Goal: Go to known website: Go to known website

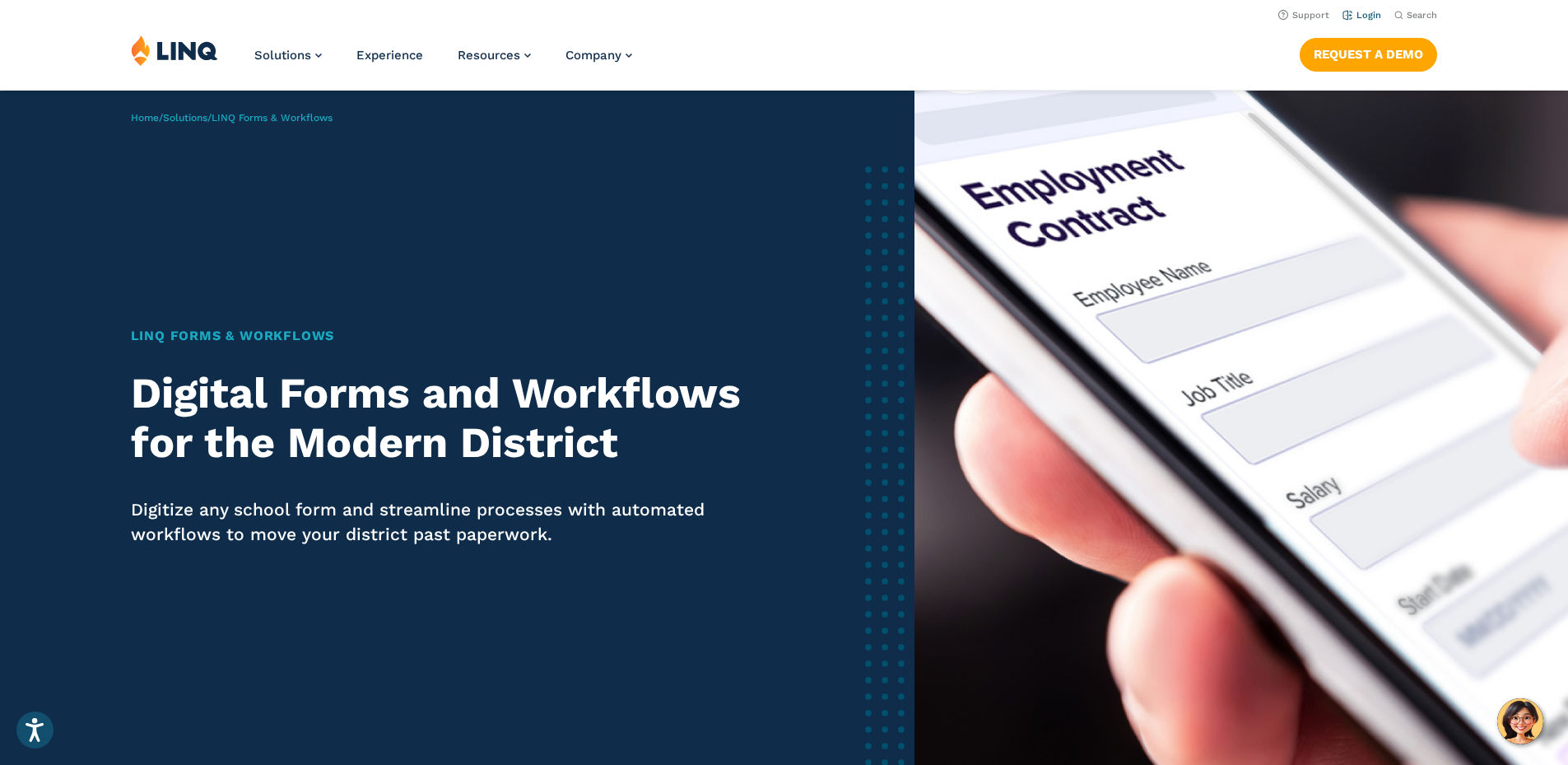
click at [1348, 13] on link "Login" at bounding box center [1362, 16] width 39 height 11
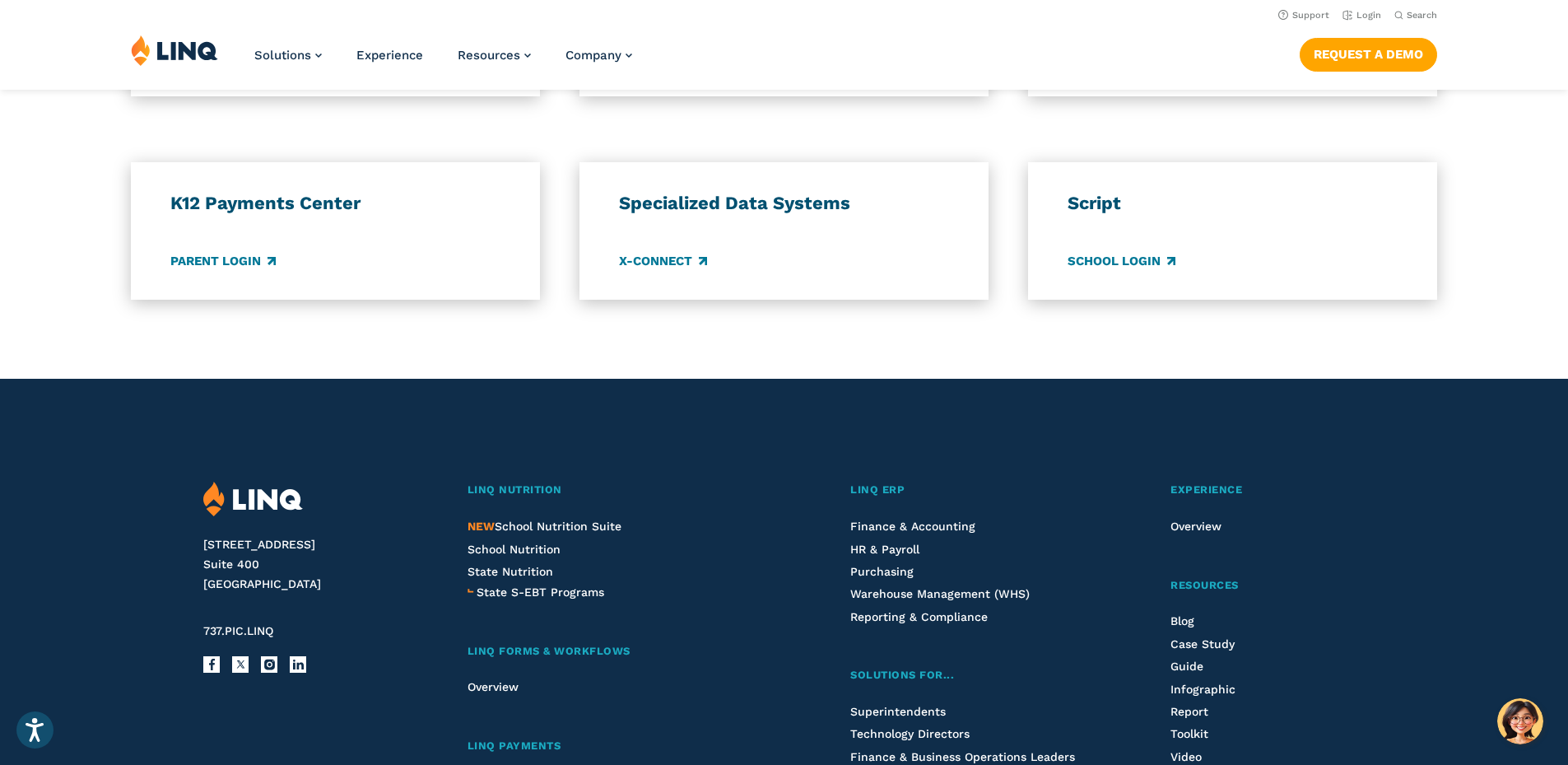
scroll to position [1317, 0]
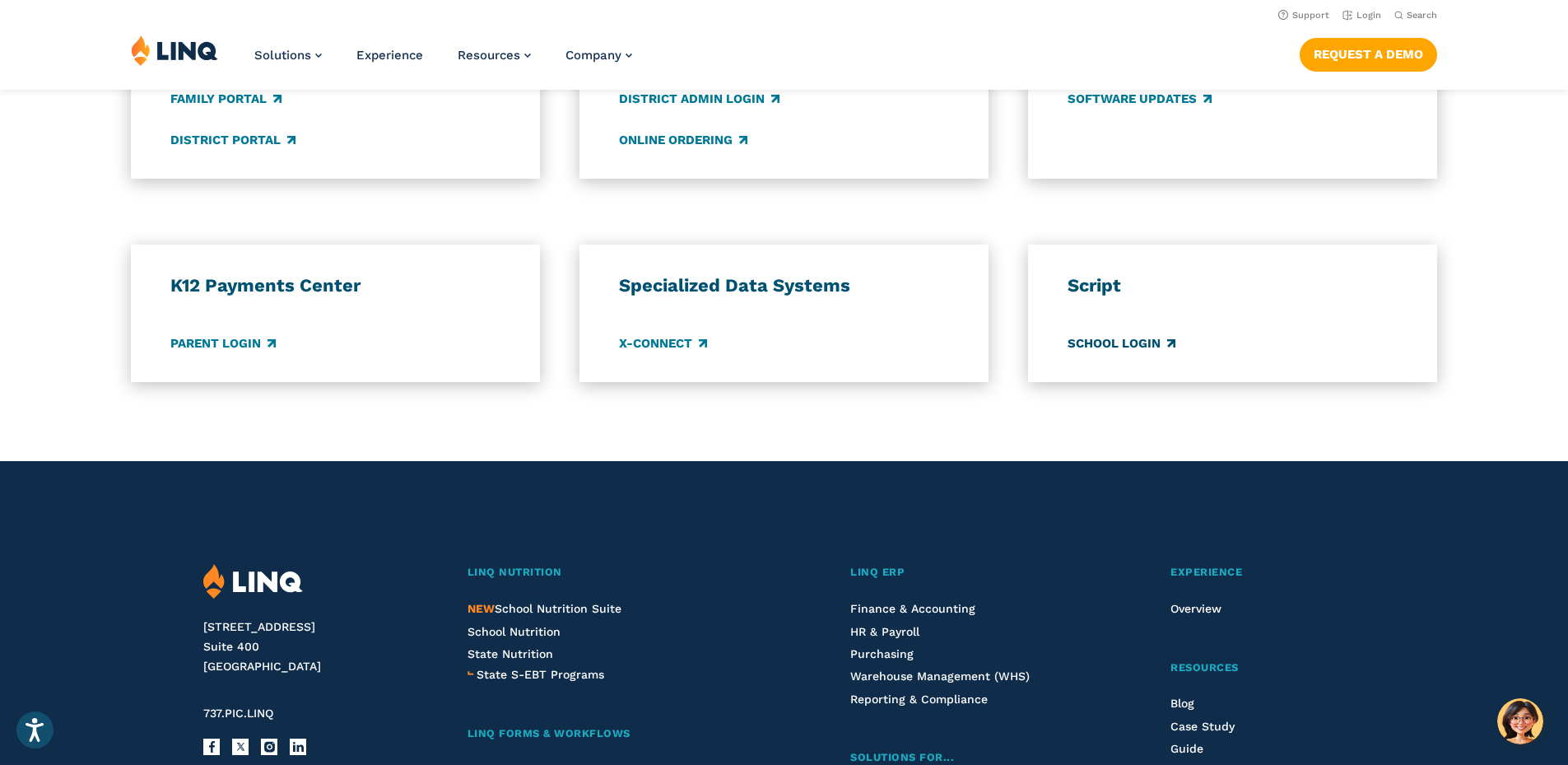
click at [1126, 339] on link "School Login" at bounding box center [1121, 343] width 108 height 19
